Goal: Information Seeking & Learning: Learn about a topic

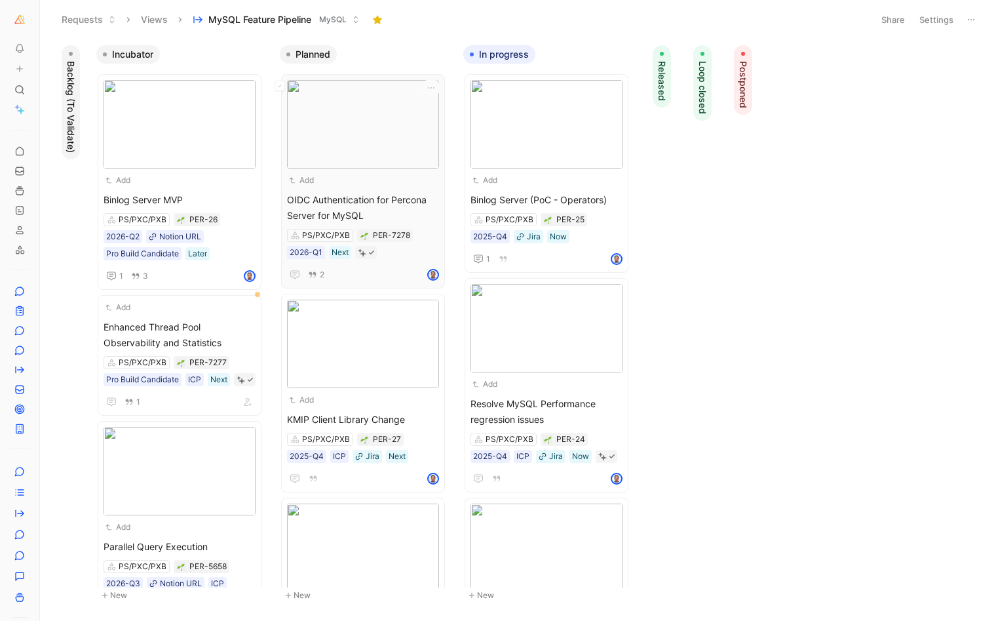
click at [378, 204] on span "OIDC Authentication for Percona Server for MySQL" at bounding box center [363, 207] width 152 height 31
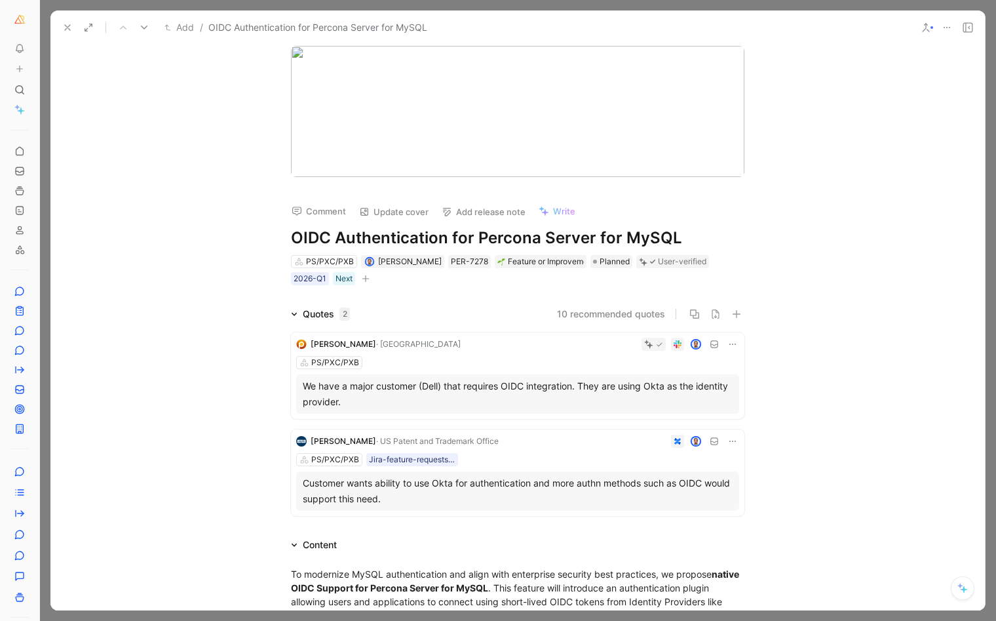
click at [60, 32] on button at bounding box center [67, 27] width 18 height 18
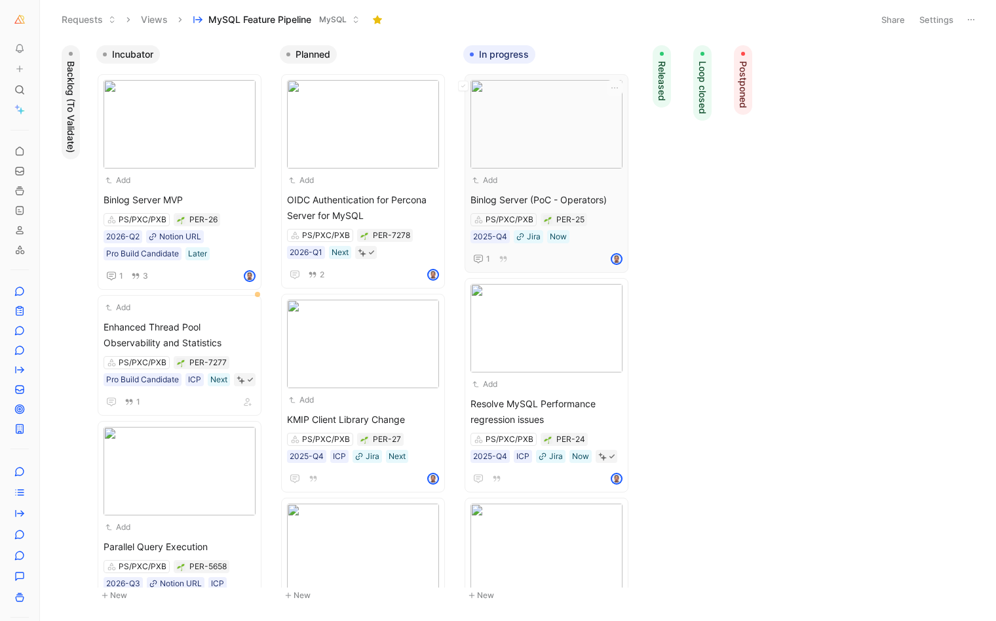
click at [557, 195] on span "Binlog Server (PoC - Operators)" at bounding box center [547, 200] width 152 height 16
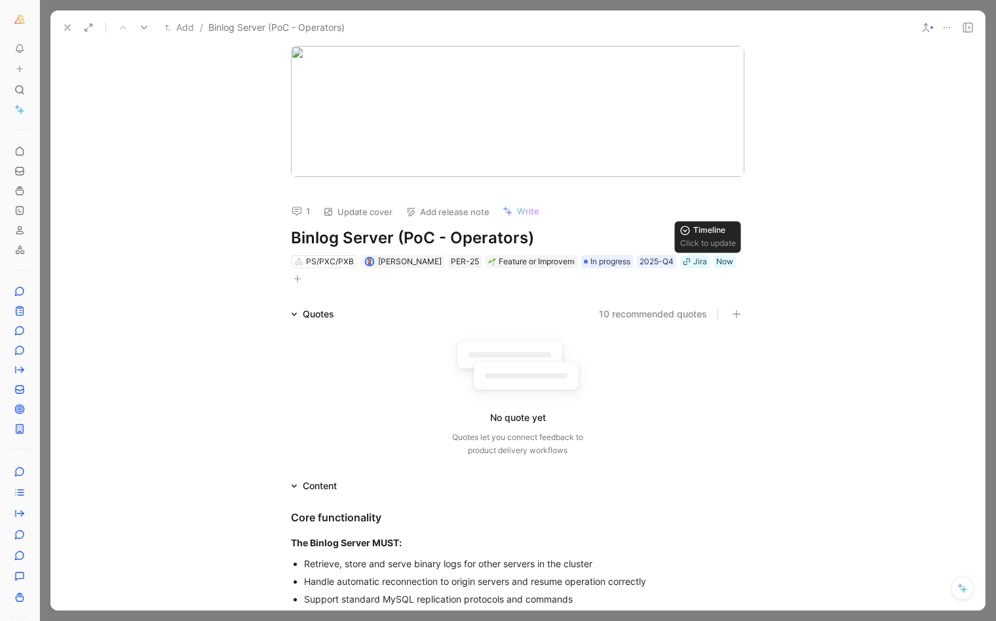
click at [304, 272] on button "button" at bounding box center [297, 278] width 13 height 13
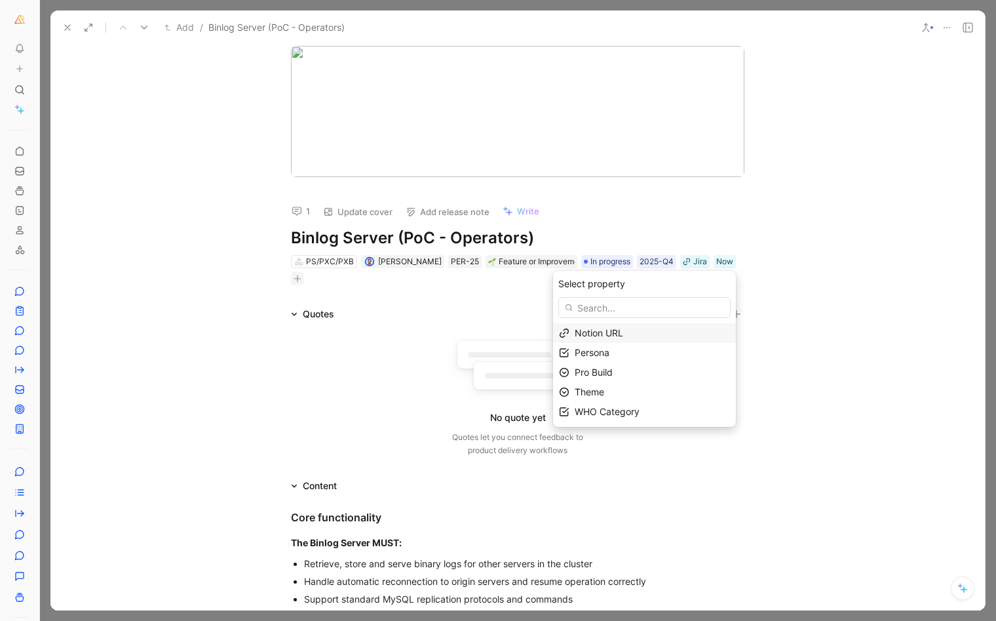
click at [599, 330] on span "Notion URL" at bounding box center [599, 332] width 48 height 11
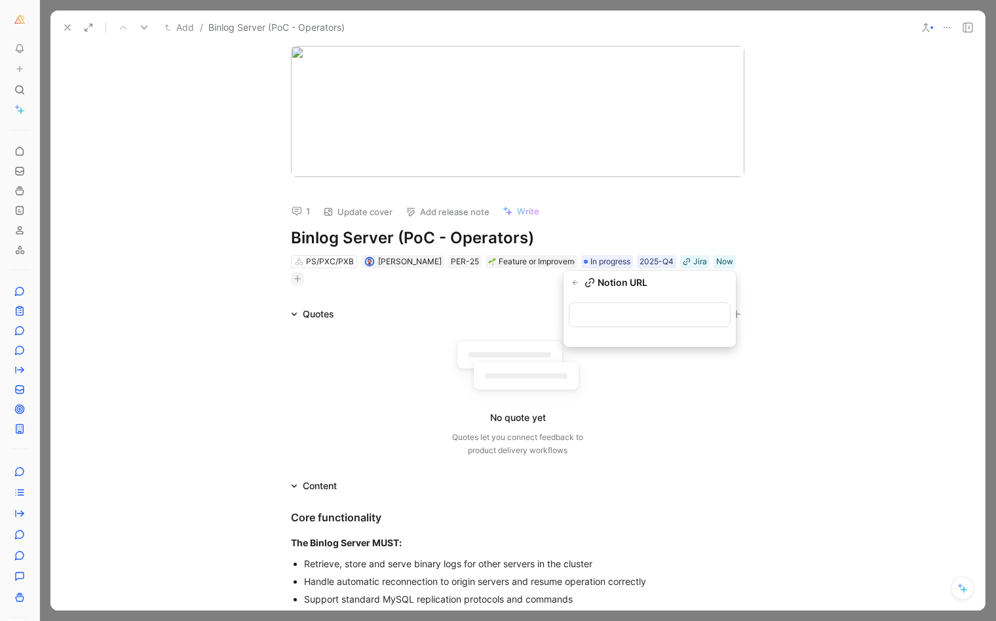
type input "[URL][DOMAIN_NAME]"
click at [65, 22] on icon at bounding box center [67, 27] width 10 height 10
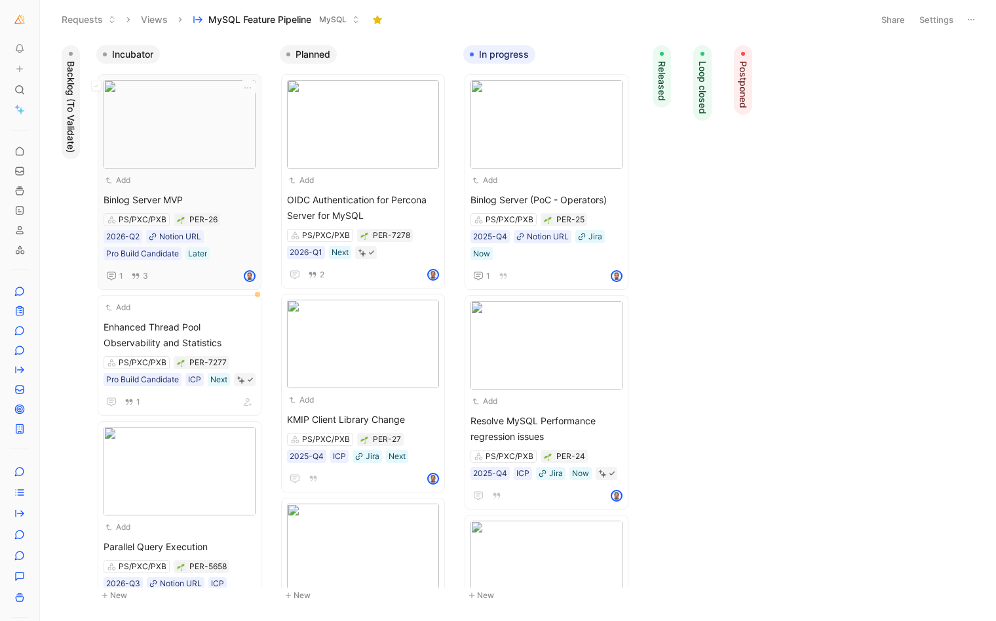
click at [180, 194] on span "Binlog Server MVP" at bounding box center [180, 200] width 152 height 16
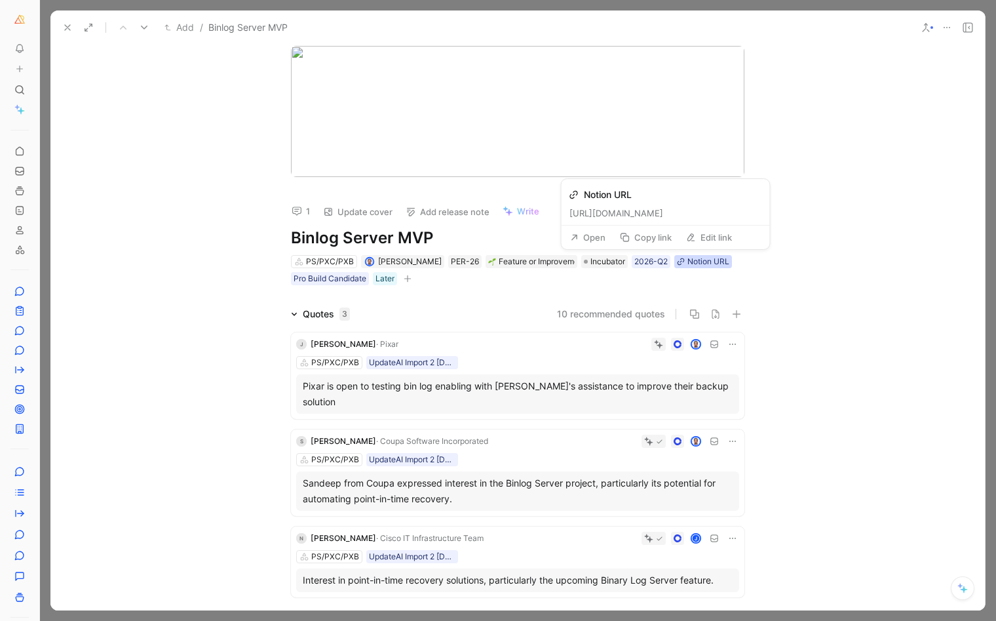
click at [693, 257] on div "Notion URL" at bounding box center [708, 261] width 42 height 13
click at [585, 234] on button "Open" at bounding box center [587, 237] width 47 height 18
